Goal: Task Accomplishment & Management: Use online tool/utility

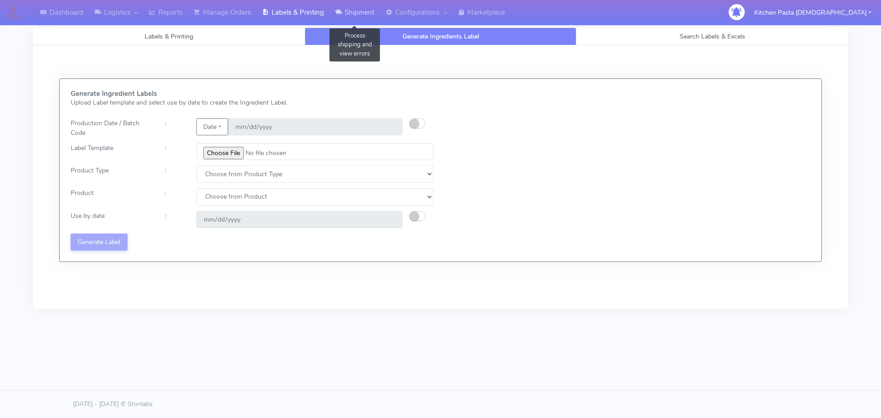
drag, startPoint x: 0, startPoint y: 0, endPoint x: 344, endPoint y: 11, distance: 344.2
click at [349, 6] on link "Shipment" at bounding box center [354, 12] width 50 height 25
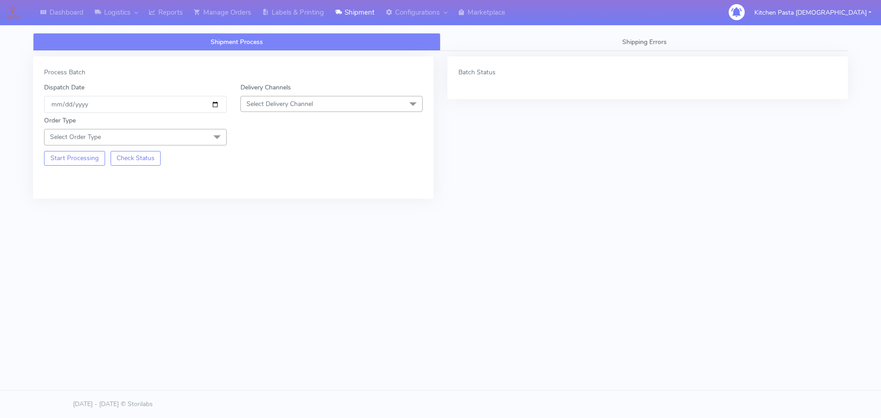
click at [315, 106] on span "Select Delivery Channel" at bounding box center [331, 104] width 183 height 16
click at [270, 207] on div "Yodel" at bounding box center [331, 207] width 172 height 10
click at [192, 140] on span "Select Order Type" at bounding box center [135, 137] width 183 height 16
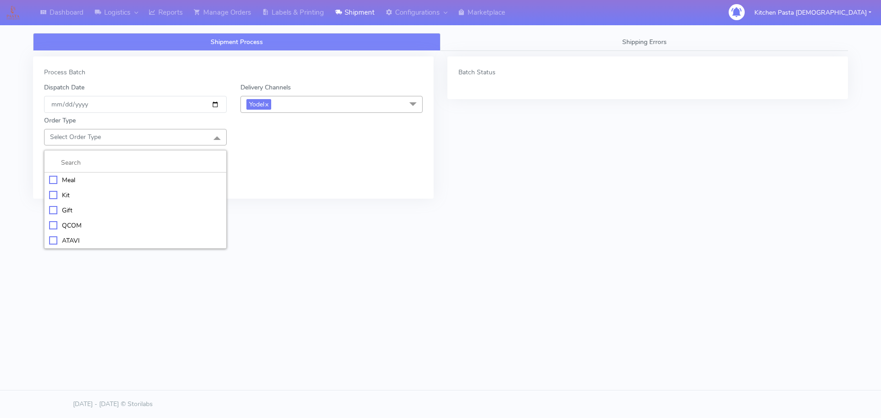
drag, startPoint x: 83, startPoint y: 178, endPoint x: 239, endPoint y: 146, distance: 159.6
click at [84, 178] on div "Meal" at bounding box center [135, 180] width 172 height 10
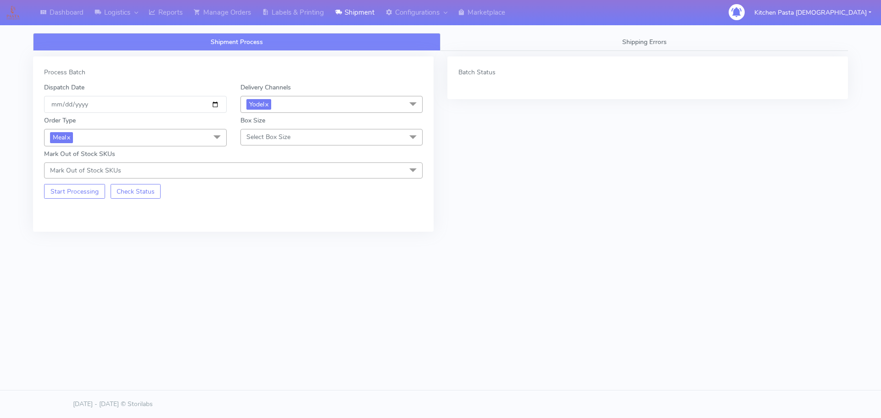
click at [254, 133] on span "Select Box Size" at bounding box center [268, 137] width 44 height 9
click at [273, 205] on div "Medium" at bounding box center [331, 210] width 172 height 10
click at [94, 188] on button "Start Processing" at bounding box center [74, 191] width 61 height 15
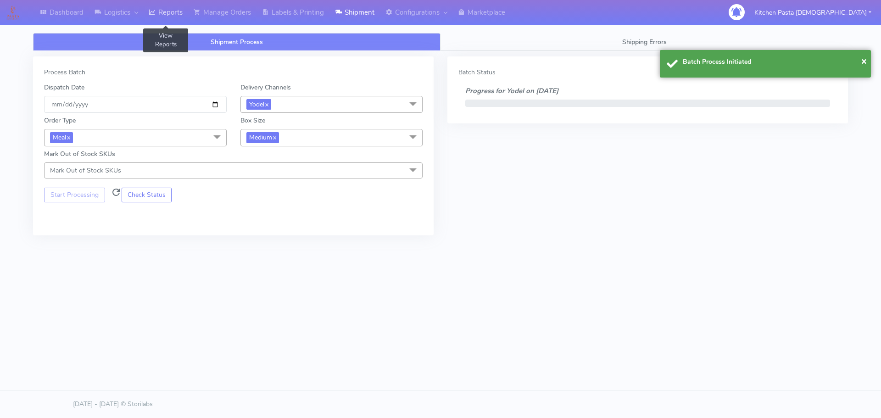
click at [166, 19] on link "Reports" at bounding box center [165, 12] width 45 height 25
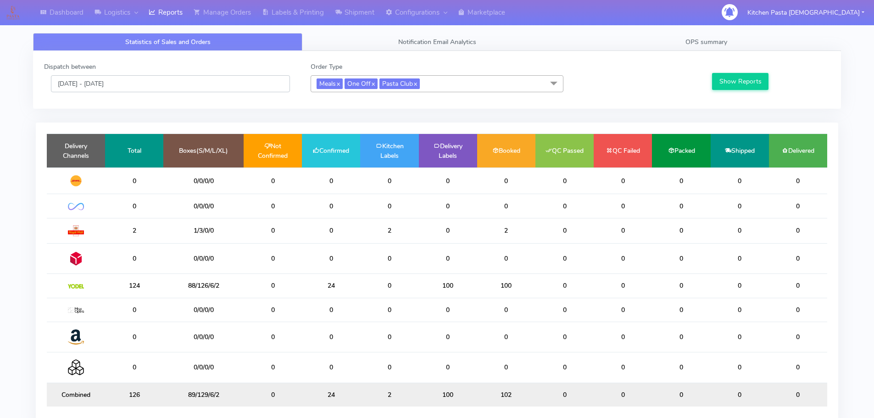
click at [172, 81] on input "[DATE] - [DATE]" at bounding box center [170, 83] width 239 height 17
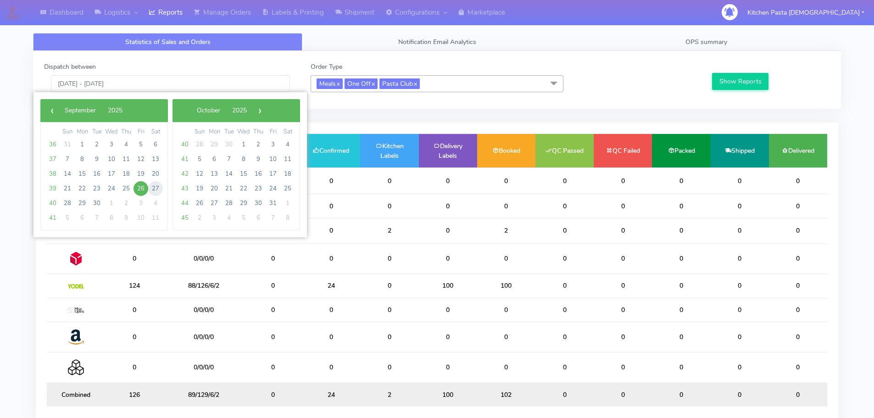
click at [154, 184] on span "27" at bounding box center [155, 188] width 15 height 15
type input "[DATE] - [DATE]"
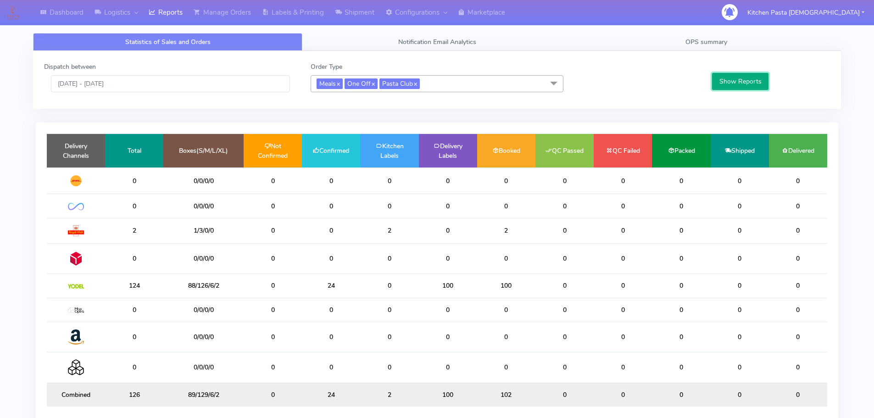
click at [756, 78] on button "Show Reports" at bounding box center [740, 81] width 56 height 17
click at [349, 16] on link "Shipment" at bounding box center [354, 12] width 50 height 25
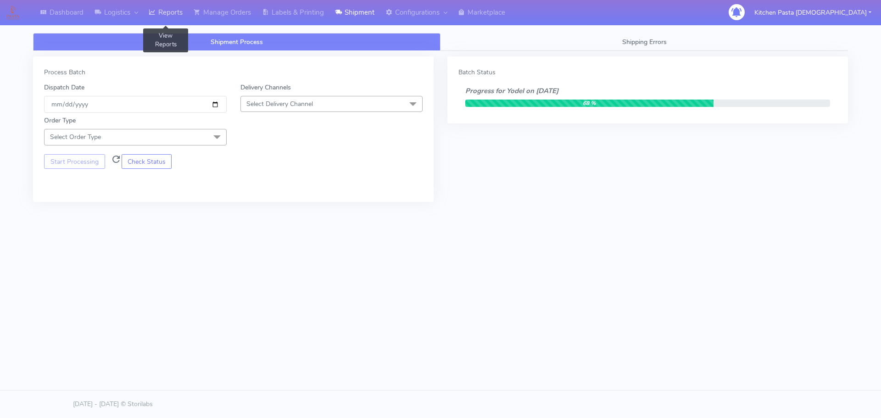
click at [177, 16] on link "Reports" at bounding box center [165, 12] width 45 height 25
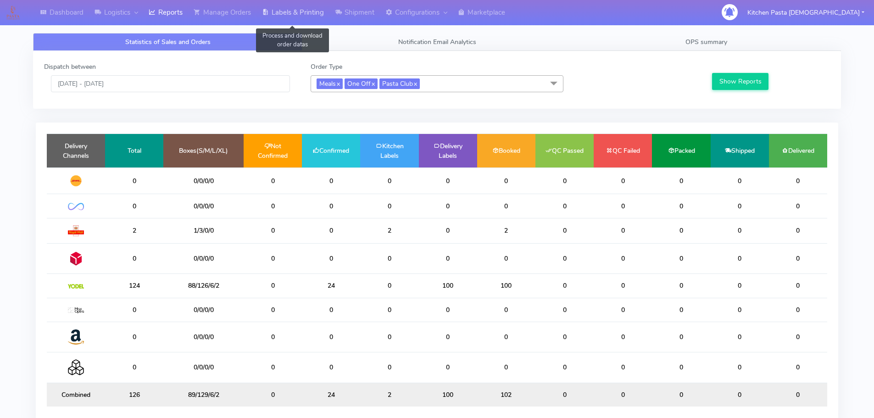
click at [306, 8] on link "Labels & Printing" at bounding box center [292, 12] width 73 height 25
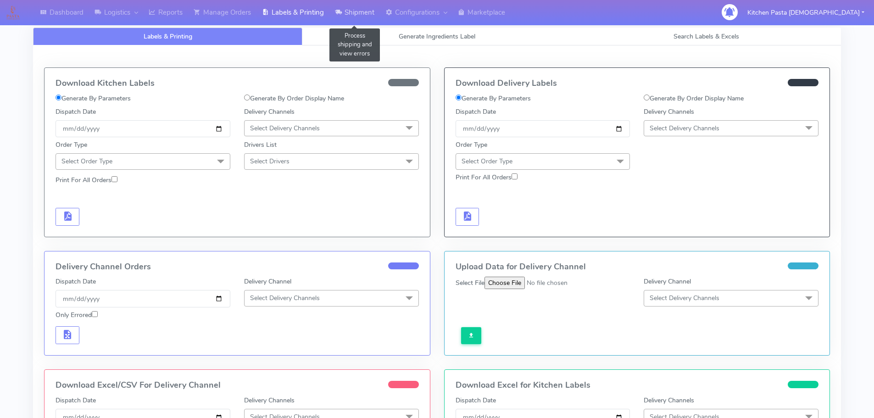
click at [348, 3] on link "Shipment" at bounding box center [354, 12] width 50 height 25
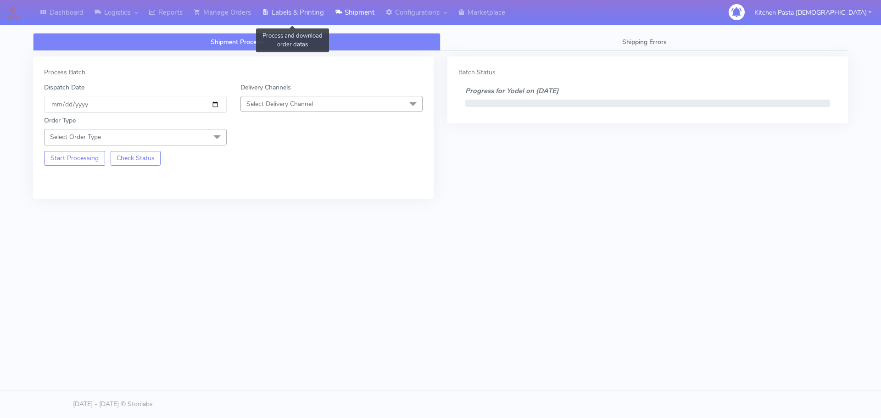
click at [285, 14] on link "Labels & Printing" at bounding box center [292, 12] width 73 height 25
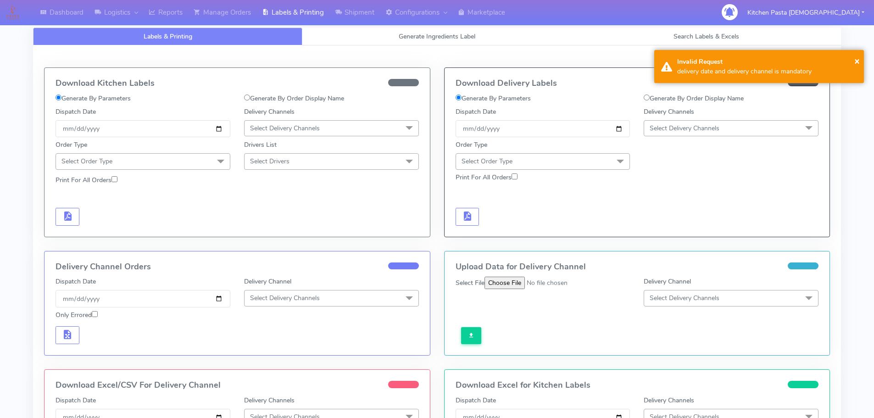
click at [680, 128] on span "Select Delivery Channels" at bounding box center [684, 128] width 70 height 9
click at [673, 231] on div "Yodel" at bounding box center [731, 232] width 165 height 10
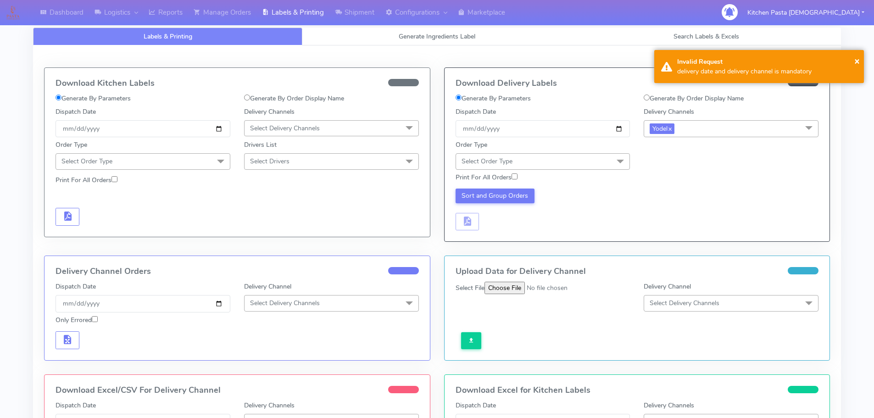
click at [585, 169] on span "Select Order Type" at bounding box center [542, 161] width 175 height 16
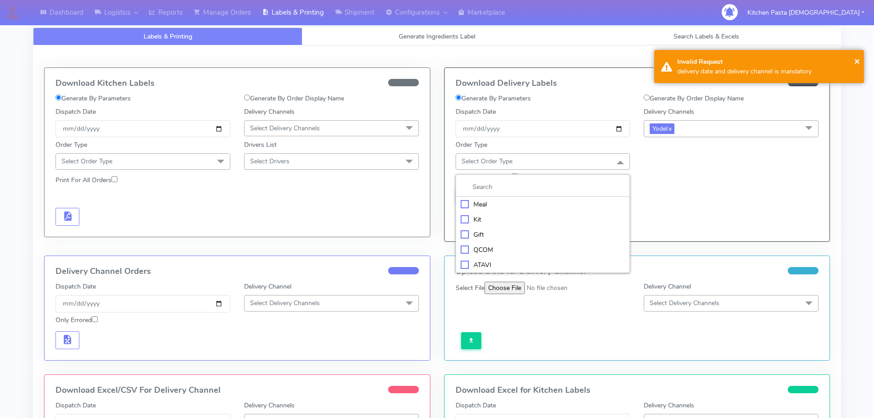
click at [533, 200] on div "Meal" at bounding box center [542, 205] width 165 height 10
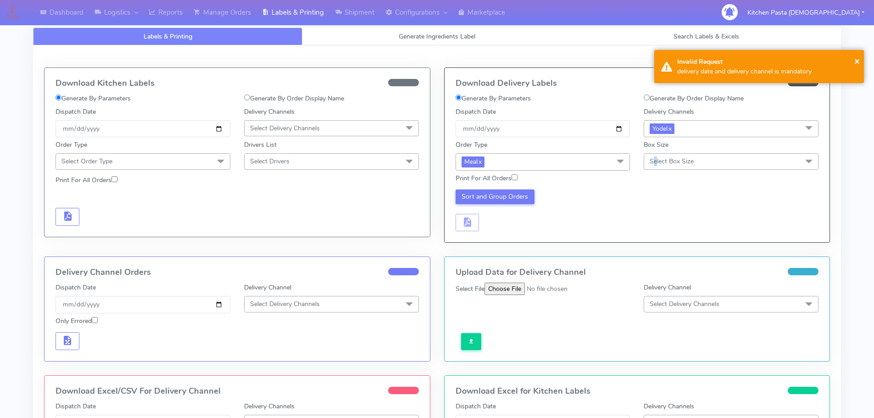
drag, startPoint x: 655, startPoint y: 164, endPoint x: 662, endPoint y: 182, distance: 19.2
click at [656, 164] on span "Select Box Size" at bounding box center [671, 161] width 44 height 9
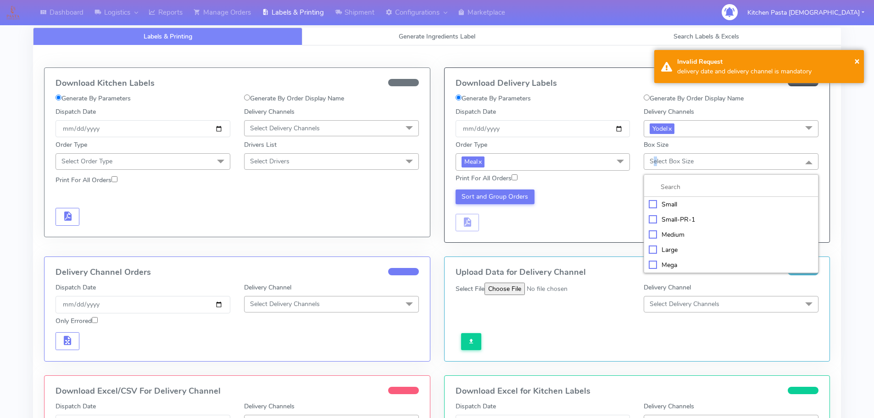
drag, startPoint x: 672, startPoint y: 230, endPoint x: 609, endPoint y: 223, distance: 63.2
click at [672, 230] on div "Medium" at bounding box center [731, 235] width 165 height 10
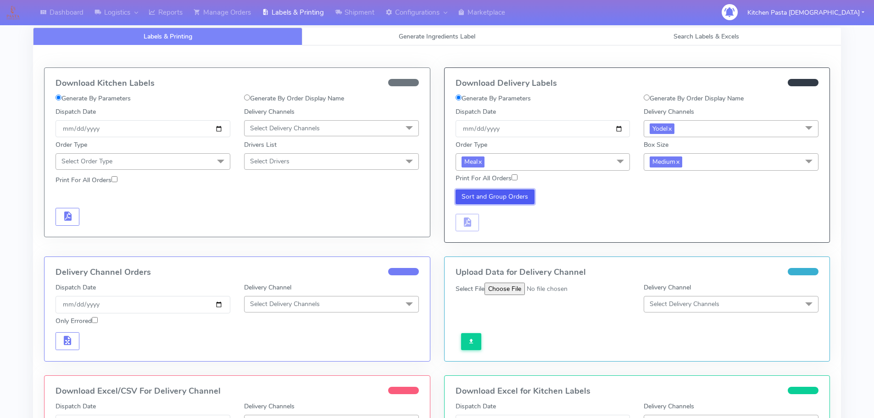
click at [516, 200] on button "Sort and Group Orders" at bounding box center [494, 196] width 79 height 15
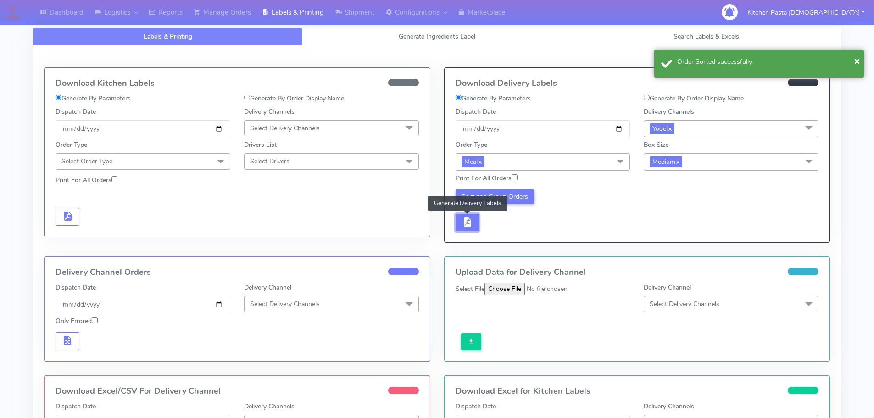
click at [463, 227] on span "button" at bounding box center [466, 224] width 11 height 9
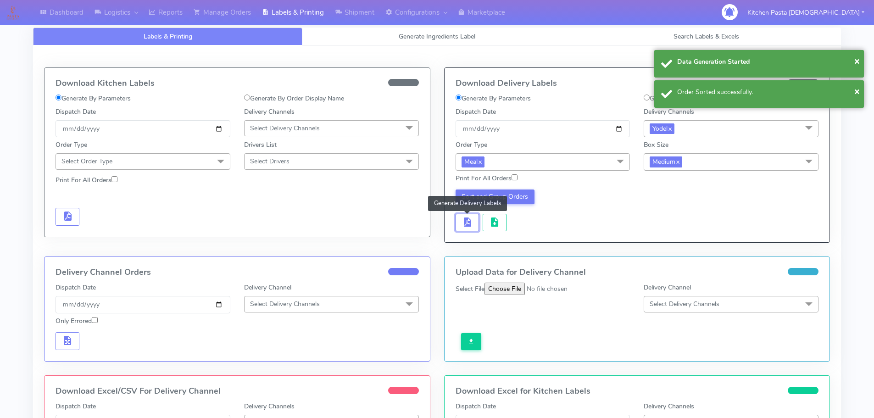
click at [475, 227] on button "button" at bounding box center [467, 223] width 24 height 18
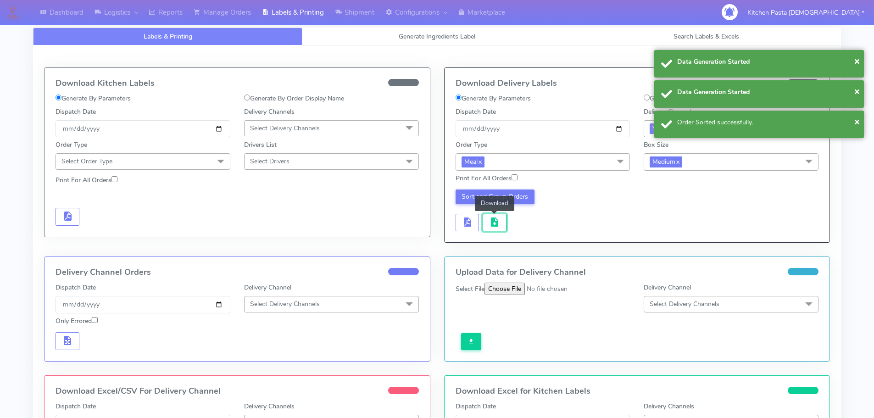
click at [499, 227] on span "button" at bounding box center [494, 224] width 11 height 9
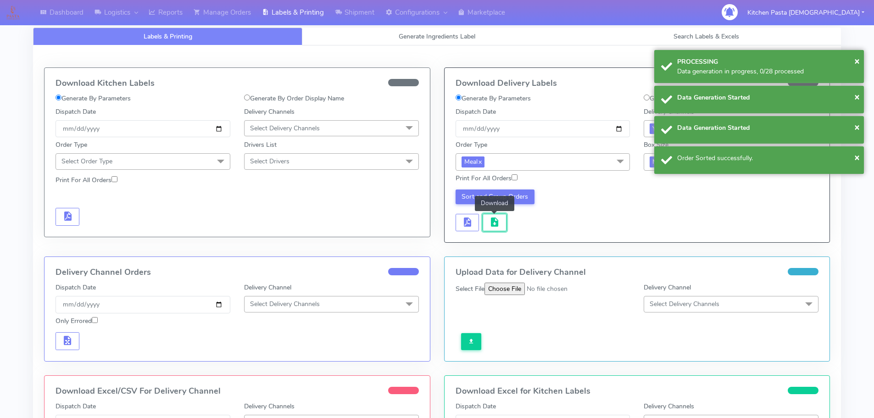
click at [499, 227] on span "button" at bounding box center [494, 224] width 11 height 9
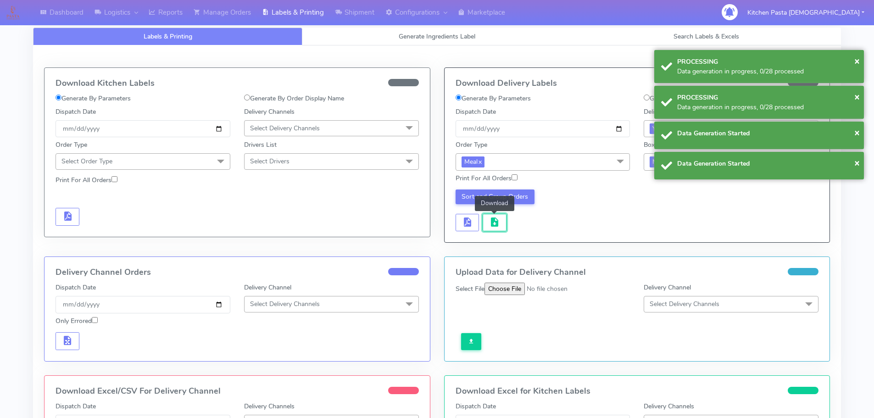
click at [499, 227] on span "button" at bounding box center [494, 224] width 11 height 9
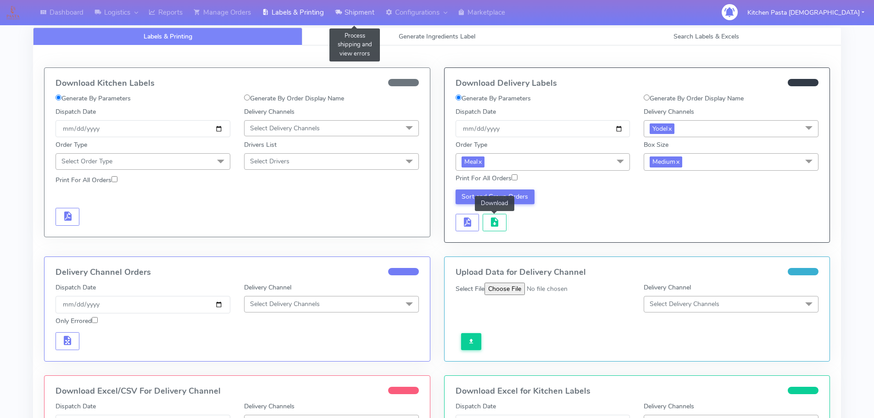
click at [348, 13] on link "Shipment" at bounding box center [354, 12] width 50 height 25
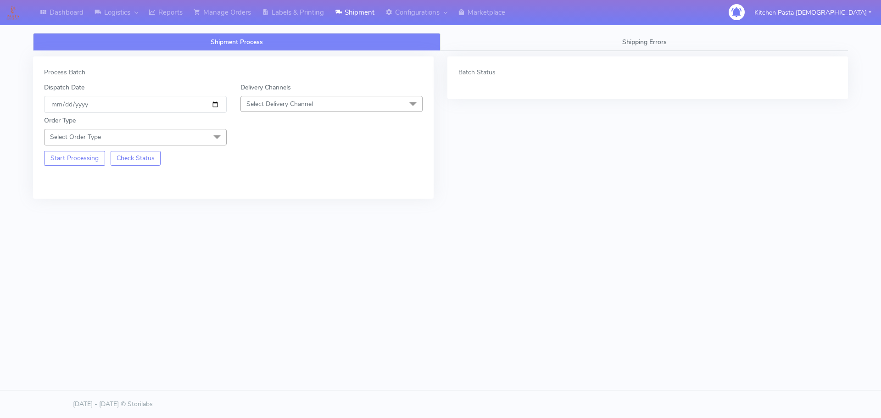
click at [333, 99] on span "Select Delivery Channel" at bounding box center [331, 104] width 183 height 16
click at [273, 204] on div "Yodel" at bounding box center [331, 207] width 172 height 10
drag, startPoint x: 201, startPoint y: 139, endPoint x: 150, endPoint y: 174, distance: 62.2
click at [202, 139] on span "Select Order Type" at bounding box center [135, 137] width 183 height 16
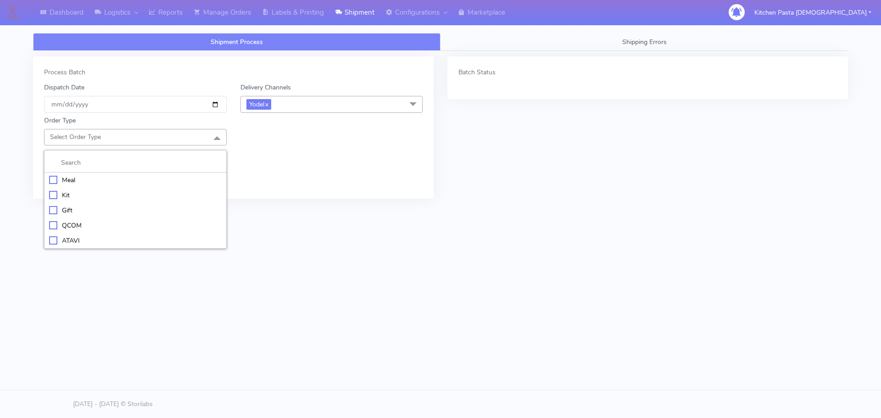
click at [151, 176] on div "Meal" at bounding box center [135, 180] width 172 height 10
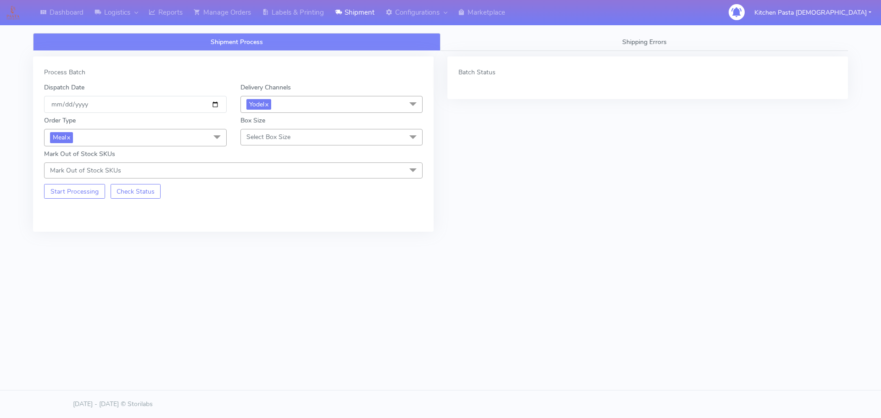
drag, startPoint x: 279, startPoint y: 128, endPoint x: 281, endPoint y: 134, distance: 6.2
click at [280, 128] on div "Box Size Select Box Size Small Small-PR-1 Medium Large Mega" at bounding box center [331, 131] width 196 height 30
click at [282, 135] on span "Select Box Size" at bounding box center [268, 137] width 44 height 9
click at [259, 175] on div "Small" at bounding box center [331, 180] width 172 height 10
click at [91, 198] on button "Start Processing" at bounding box center [74, 191] width 61 height 15
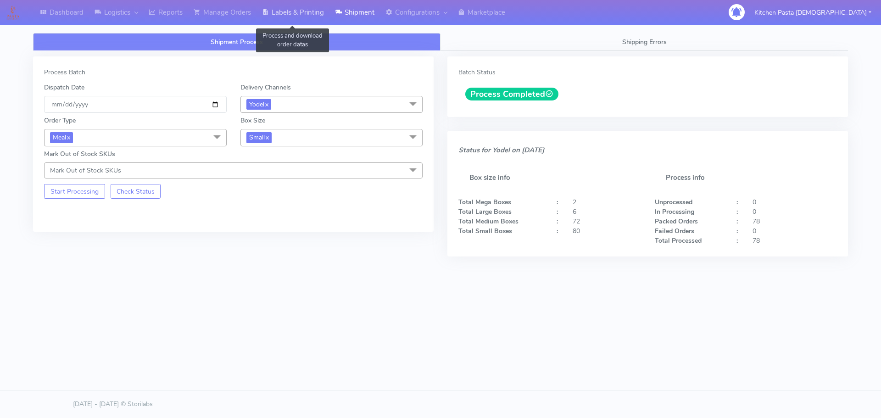
drag, startPoint x: 294, startPoint y: 17, endPoint x: 372, endPoint y: 11, distance: 79.1
click at [294, 17] on link "Labels & Printing" at bounding box center [292, 12] width 73 height 25
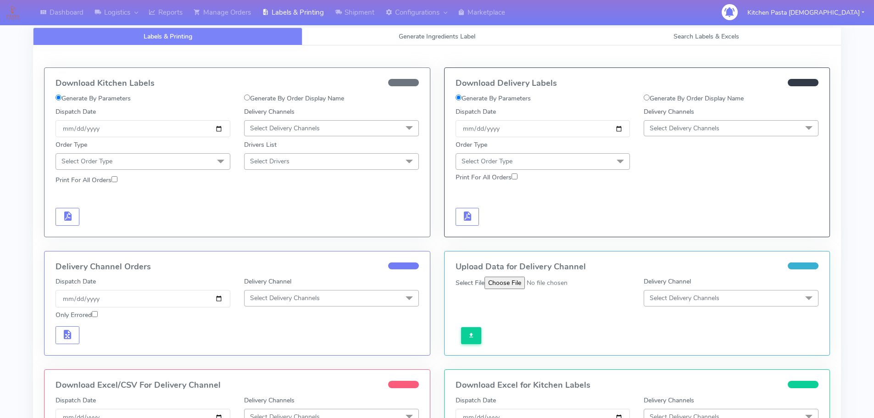
click at [708, 128] on span "Select Delivery Channels" at bounding box center [684, 128] width 70 height 9
click at [685, 233] on div "Yodel" at bounding box center [731, 232] width 165 height 10
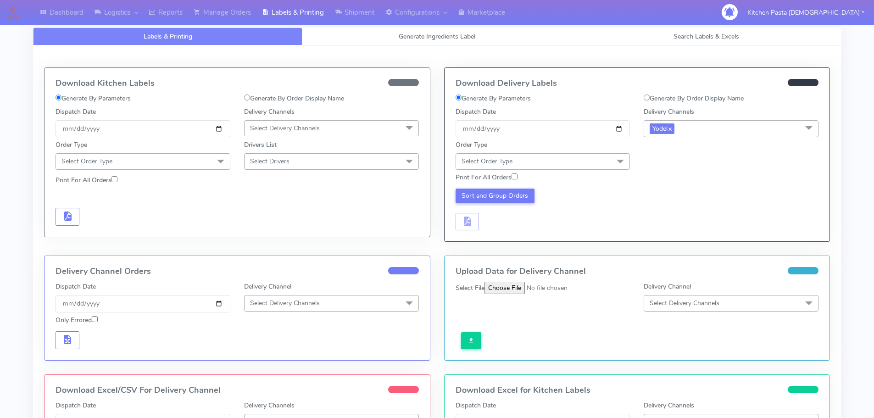
click at [600, 155] on span "Select Order Type" at bounding box center [542, 161] width 175 height 16
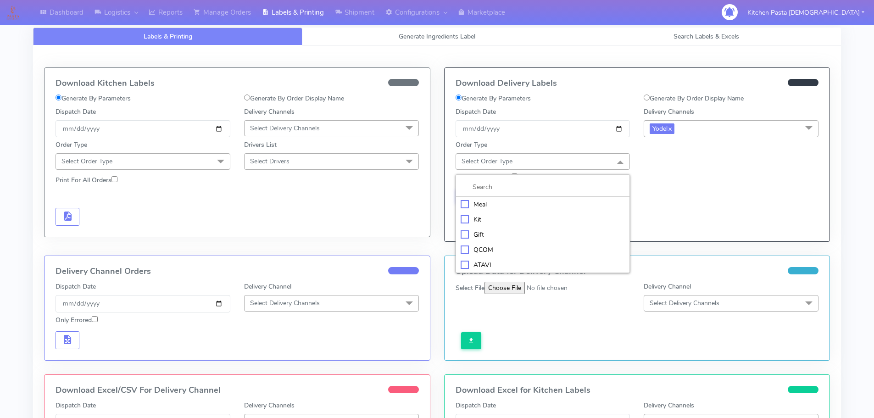
click at [566, 208] on div "Meal" at bounding box center [542, 205] width 165 height 10
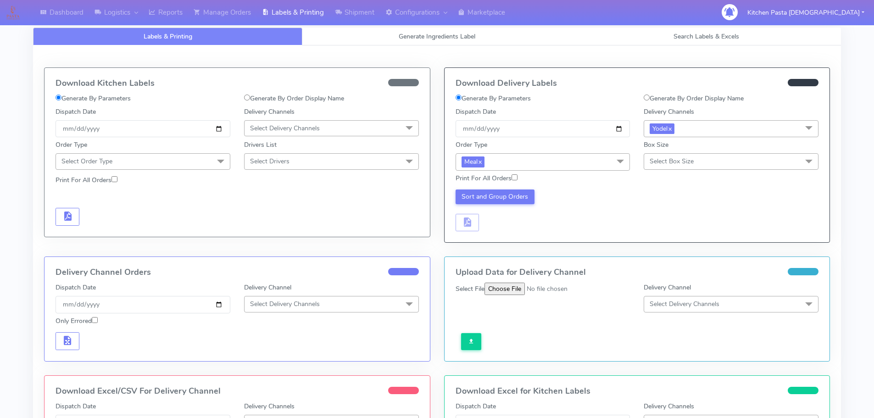
drag, startPoint x: 699, startPoint y: 154, endPoint x: 679, endPoint y: 181, distance: 33.5
click at [700, 154] on span "Select Box Size" at bounding box center [730, 161] width 175 height 16
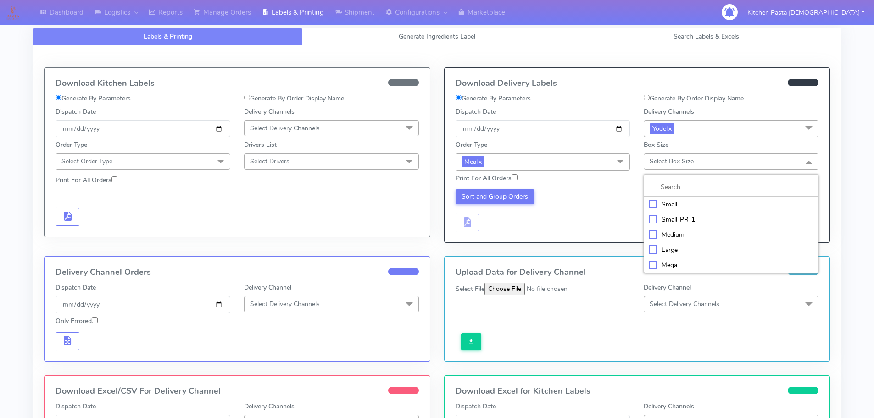
drag, startPoint x: 669, startPoint y: 203, endPoint x: 618, endPoint y: 203, distance: 51.4
click at [670, 203] on div "Small" at bounding box center [731, 205] width 165 height 10
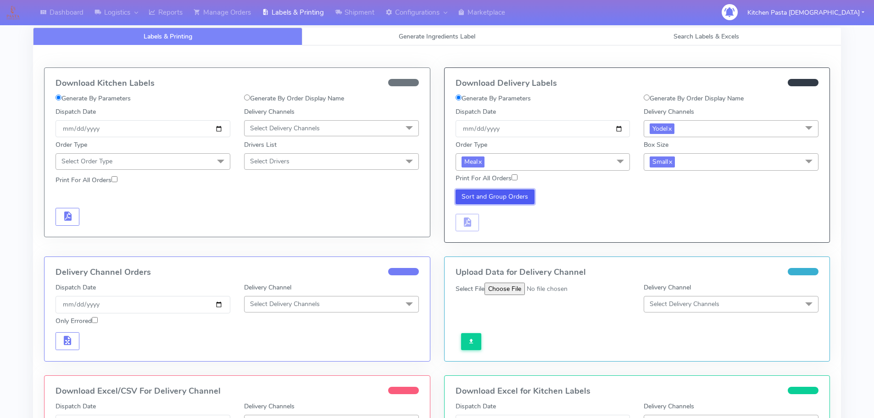
click at [521, 195] on button "Sort and Group Orders" at bounding box center [494, 196] width 79 height 15
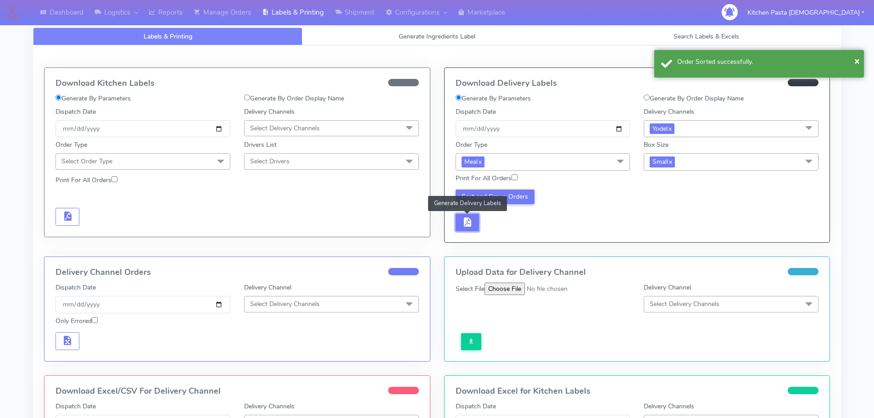
click at [470, 222] on span "button" at bounding box center [466, 224] width 11 height 9
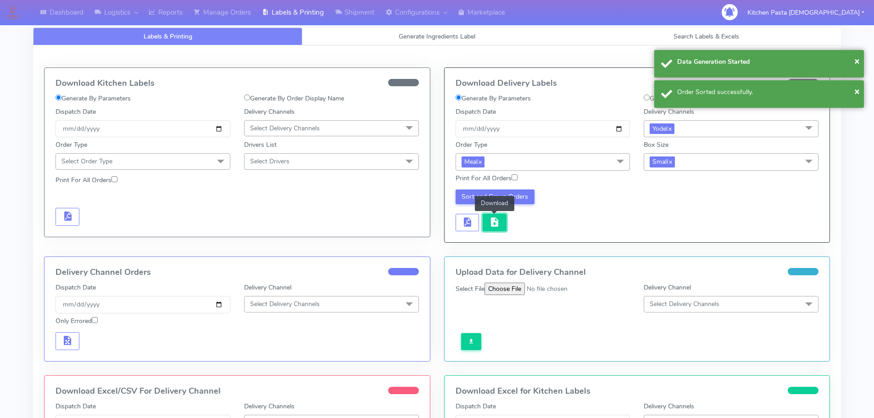
click at [489, 223] on span "button" at bounding box center [494, 224] width 11 height 9
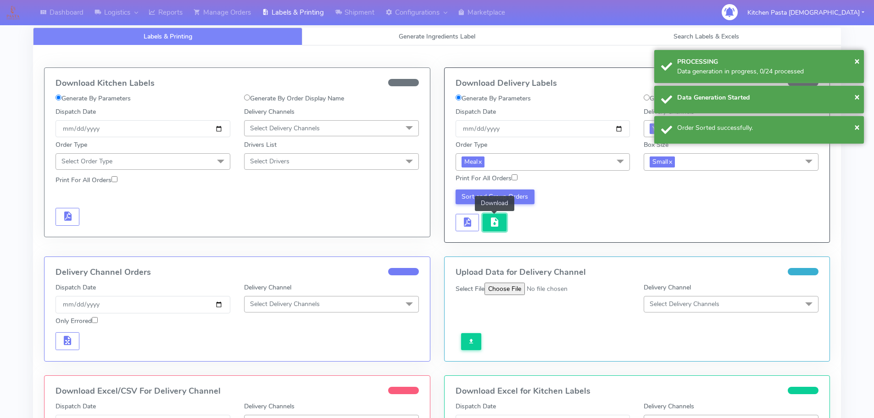
click at [489, 223] on span "button" at bounding box center [494, 224] width 11 height 9
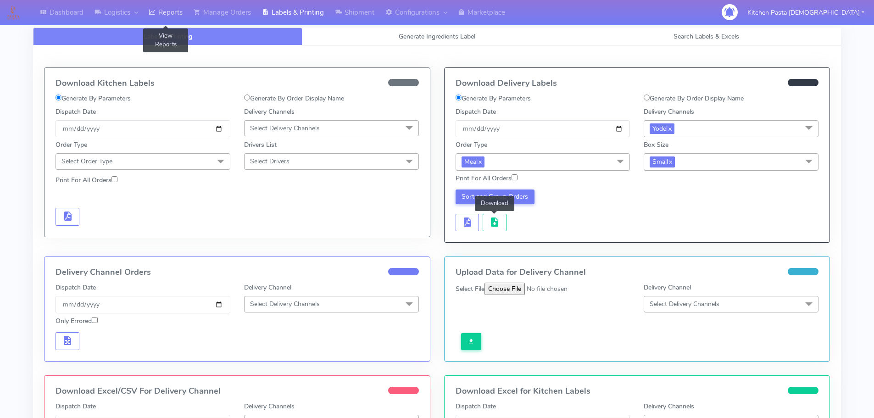
click at [167, 12] on link "Reports" at bounding box center [165, 12] width 45 height 25
